Goal: Use online tool/utility: Utilize a website feature to perform a specific function

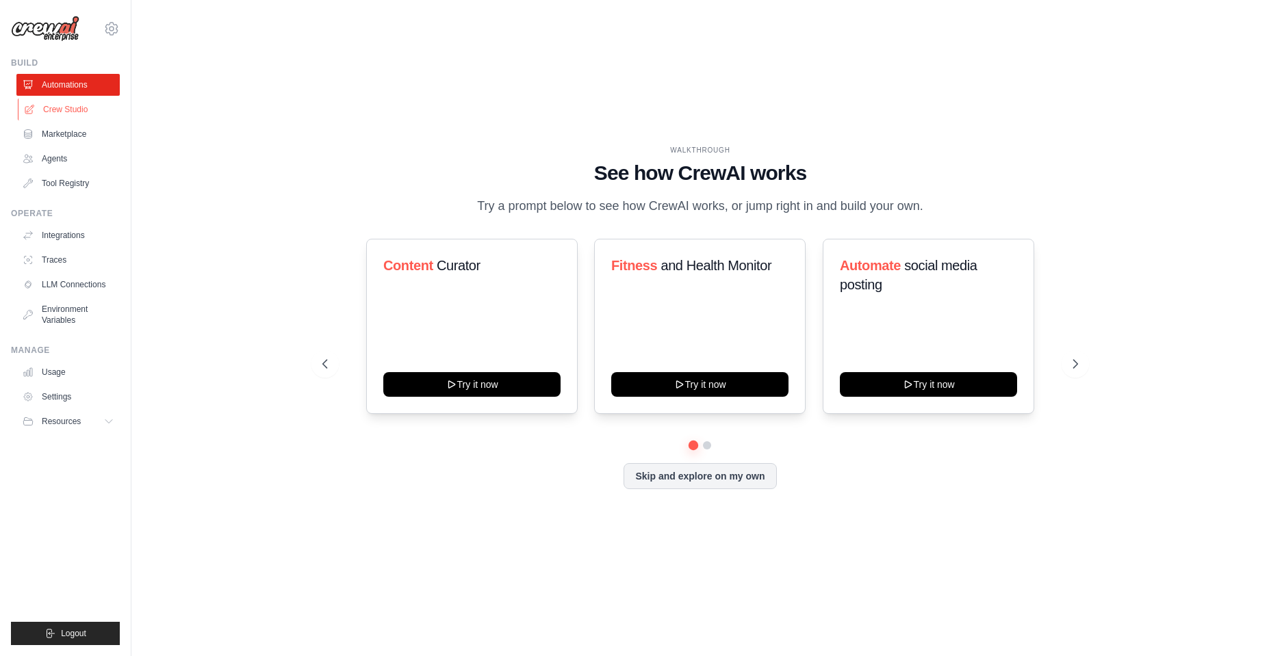
click at [54, 113] on link "Crew Studio" at bounding box center [69, 110] width 103 height 22
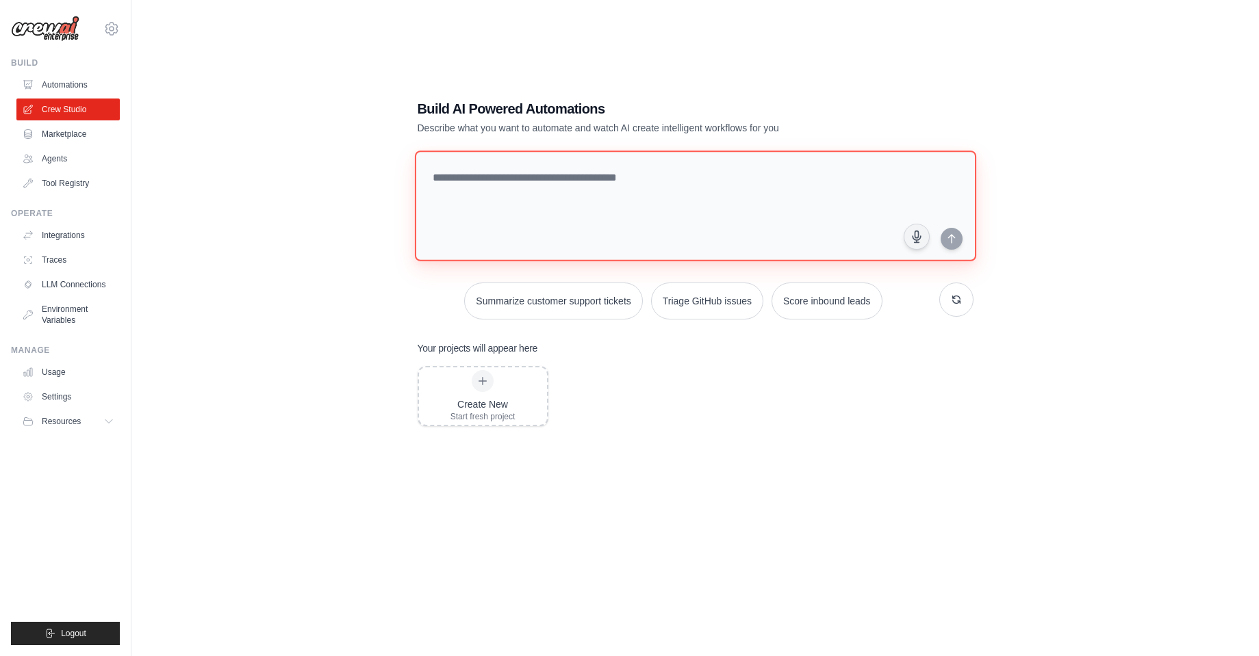
click at [439, 224] on textarea at bounding box center [694, 206] width 561 height 111
click at [53, 293] on link "LLM Connections" at bounding box center [69, 285] width 103 height 22
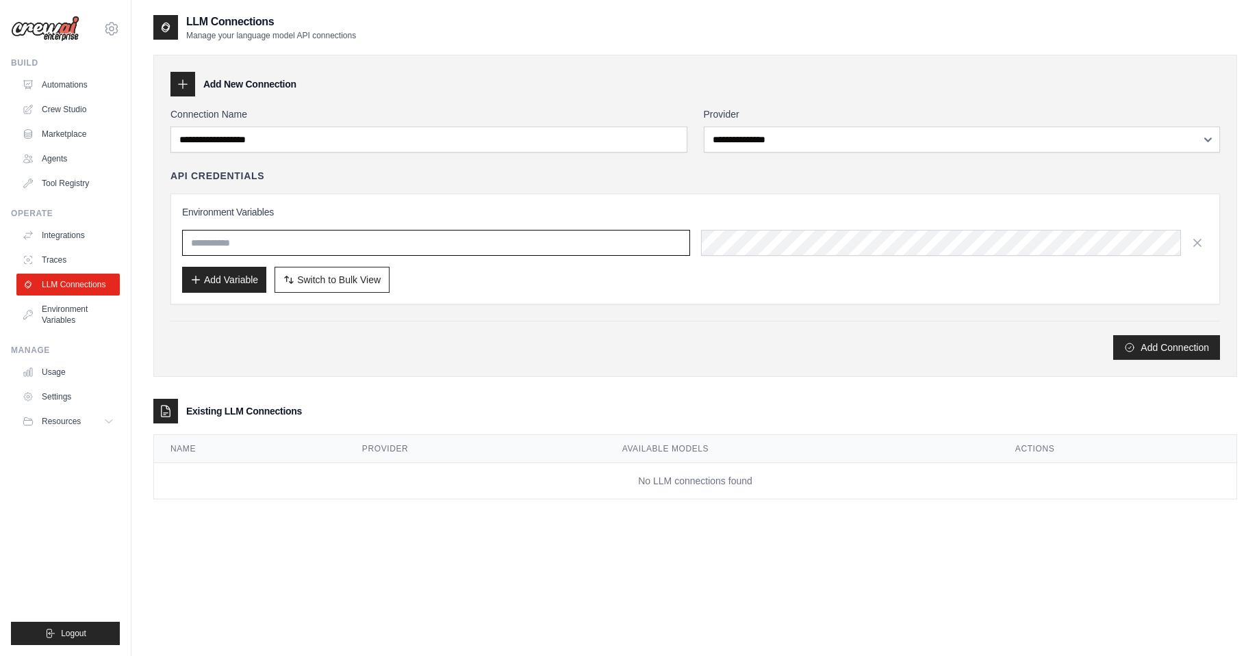
click at [246, 235] on input "text" at bounding box center [436, 243] width 508 height 26
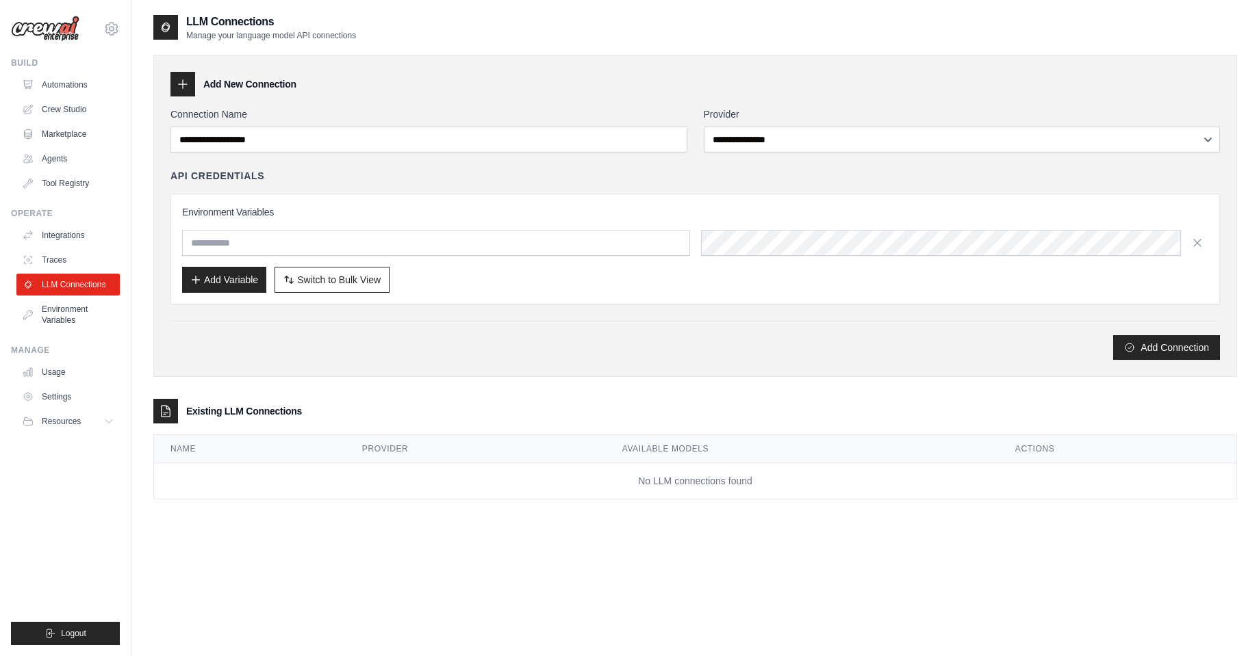
click at [277, 335] on div "Add Connection" at bounding box center [694, 347] width 1049 height 25
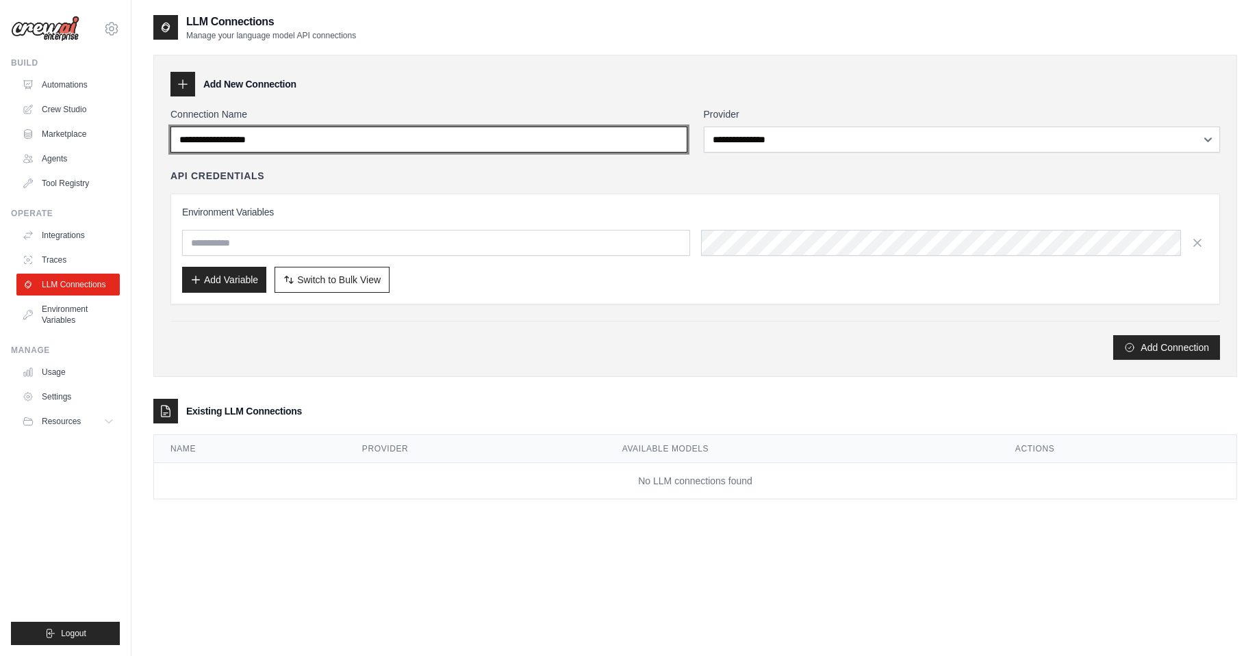
click at [330, 142] on input "Connection Name" at bounding box center [428, 140] width 517 height 26
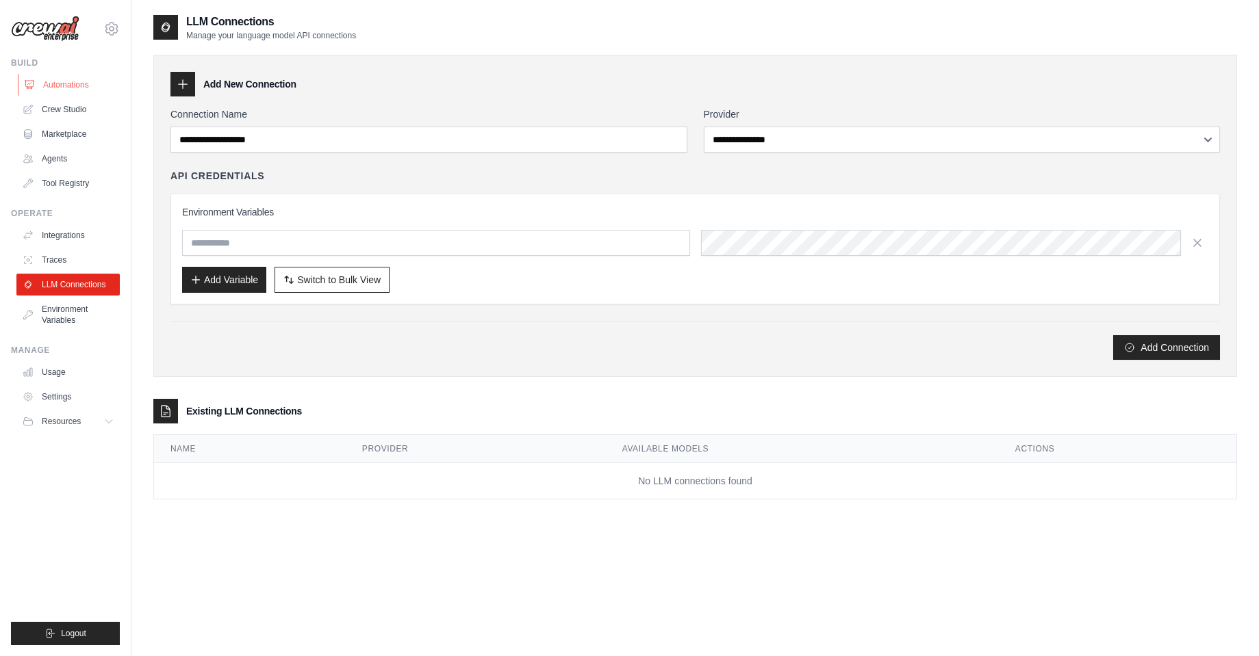
click at [66, 81] on link "Automations" at bounding box center [69, 85] width 103 height 22
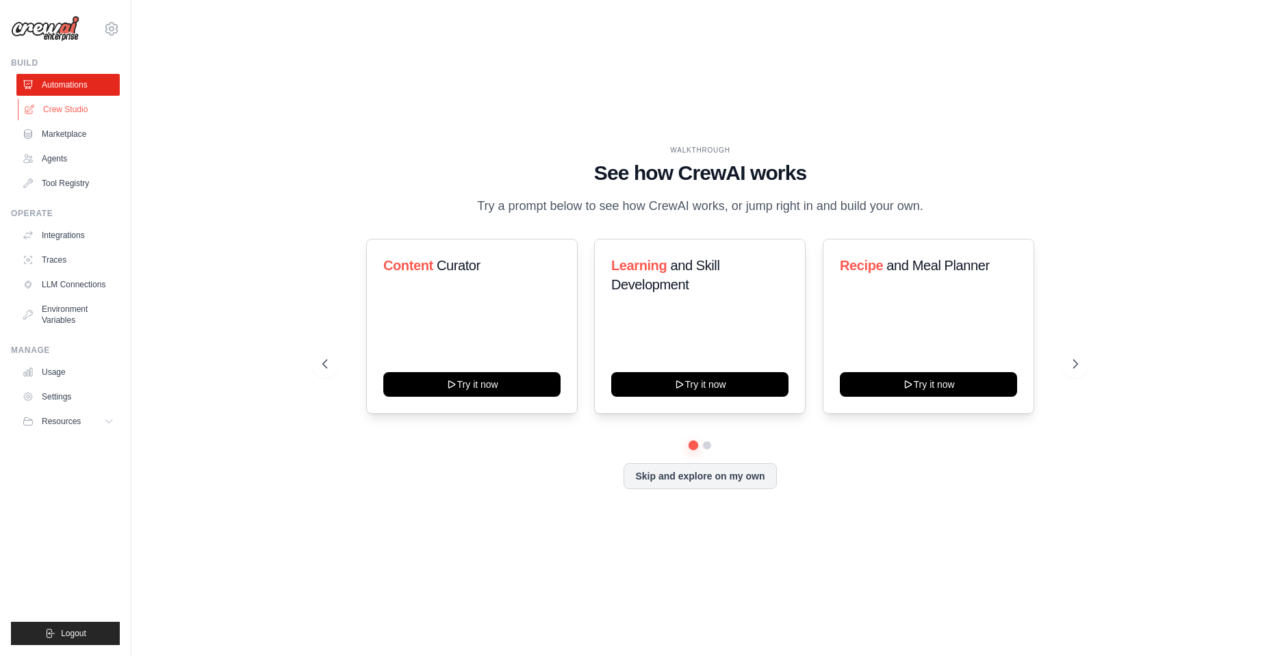
click at [60, 108] on link "Crew Studio" at bounding box center [69, 110] width 103 height 22
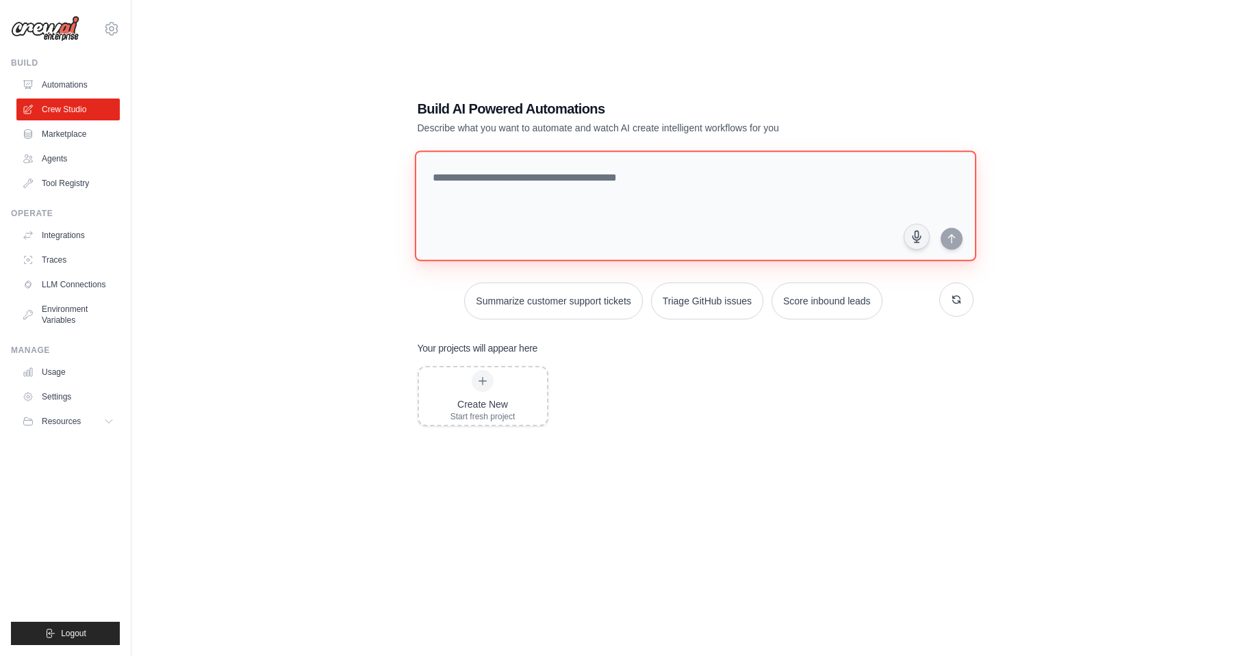
click at [499, 198] on textarea at bounding box center [694, 206] width 561 height 111
click at [685, 305] on button "Triage GitHub issues" at bounding box center [707, 300] width 112 height 37
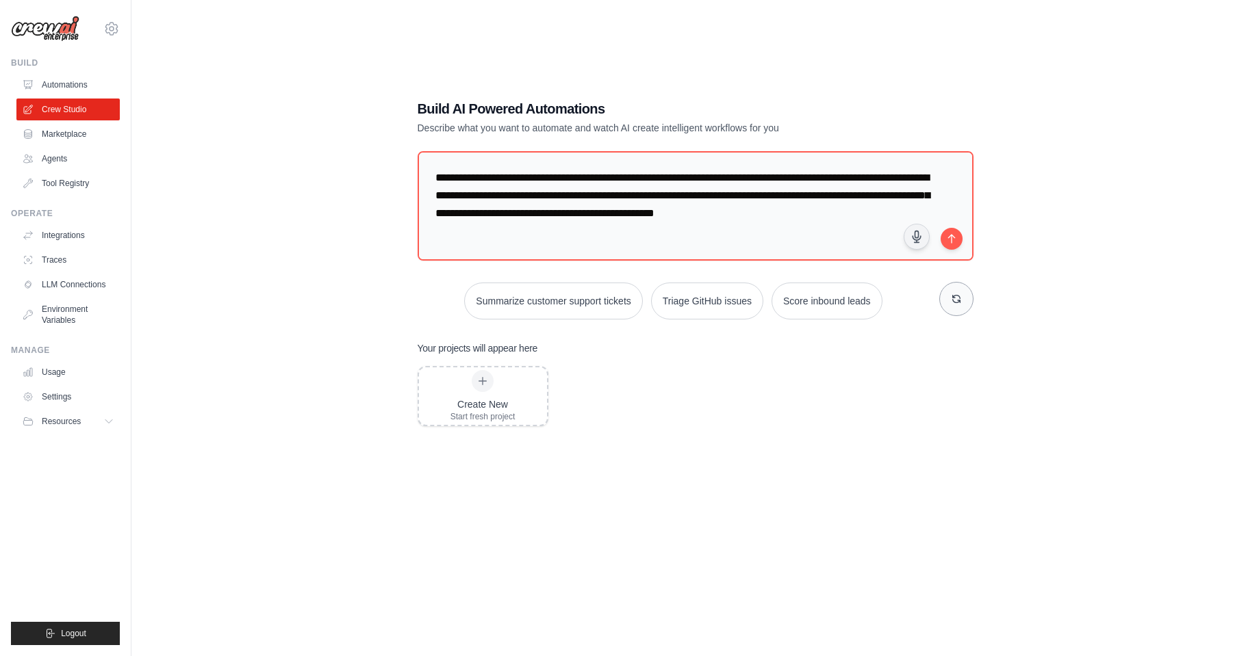
click at [954, 296] on icon "button" at bounding box center [956, 299] width 8 height 8
